Goal: Check status: Check status

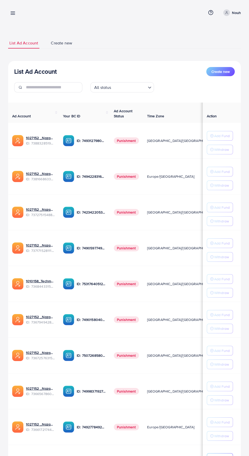
click at [16, 24] on div "List Ad Account Create new List Ad Account Create new All status Loading... Ad …" at bounding box center [124, 258] width 249 height 517
click at [15, 13] on icon at bounding box center [12, 12] width 5 height 5
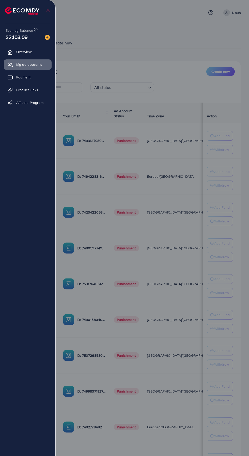
click at [15, 76] on link "Payment" at bounding box center [28, 77] width 48 height 10
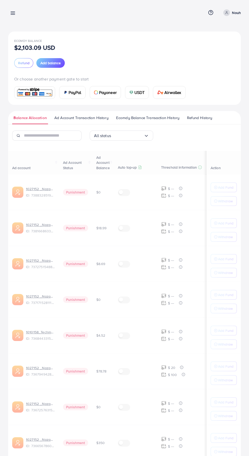
click at [81, 115] on span "Ad Account Transaction History" at bounding box center [81, 118] width 54 height 6
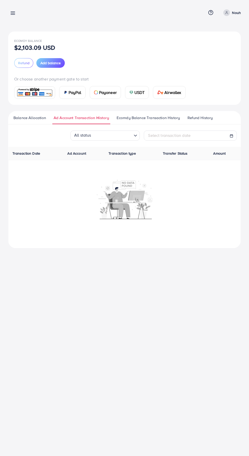
click at [165, 136] on span "Select transaction date" at bounding box center [169, 135] width 42 height 6
select select "*"
select select "**"
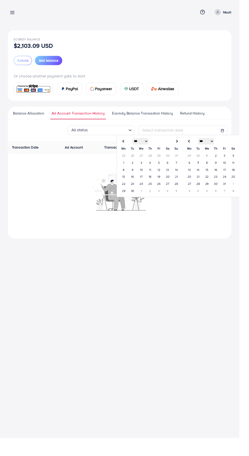
click at [74, 190] on div at bounding box center [124, 204] width 114 height 50
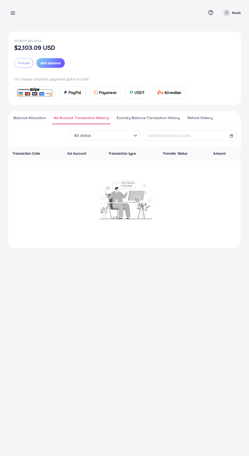
click at [108, 137] on input "Search for option" at bounding box center [112, 136] width 39 height 8
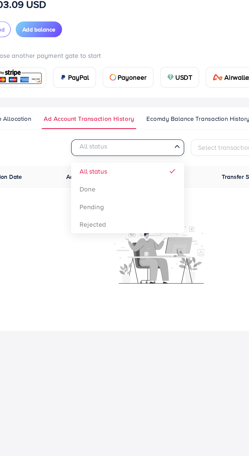
click at [85, 160] on div "All status Loading... All status Done Pending Rejected Select transaction date …" at bounding box center [124, 189] width 232 height 118
